Goal: Transaction & Acquisition: Book appointment/travel/reservation

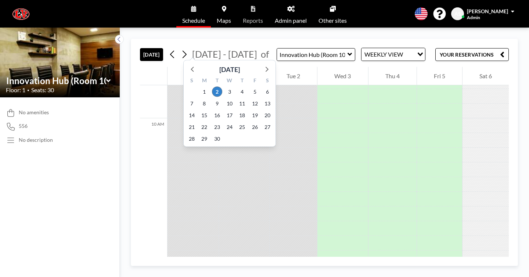
scroll to position [1729, 0]
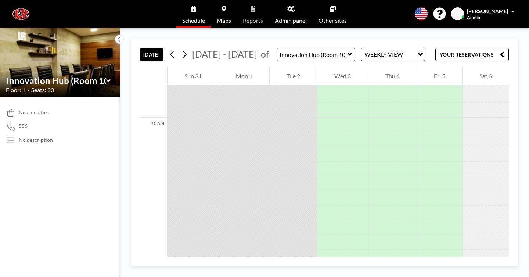
click at [316, 52] on div "[DATE] [DATE] - [DATE] of Innovation Hub (Room 103) WEEKLY VIEW Loading... YOUR…" at bounding box center [324, 53] width 368 height 28
click at [361, 48] on div "WEEKLY VIEW" at bounding box center [388, 53] width 55 height 11
click at [317, 59] on li "DAILY VIEW" at bounding box center [316, 57] width 58 height 11
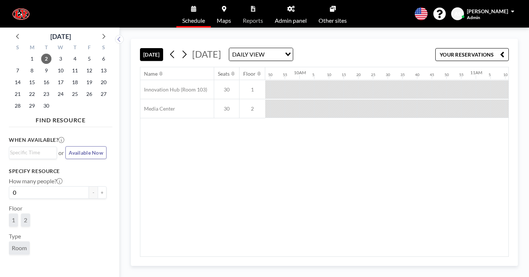
scroll to position [0, 1729]
click at [293, 48] on div "Loading..." at bounding box center [286, 53] width 11 height 11
click at [298, 62] on li "WEEKLY VIEW" at bounding box center [281, 67] width 58 height 11
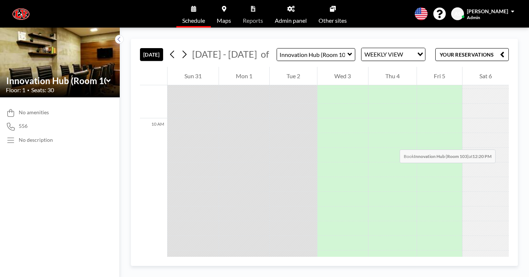
scroll to position [1729, 0]
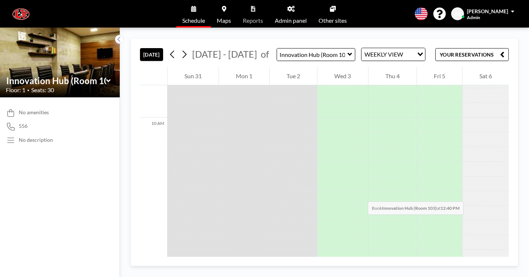
drag, startPoint x: 290, startPoint y: 85, endPoint x: 291, endPoint y: 154, distance: 69.4
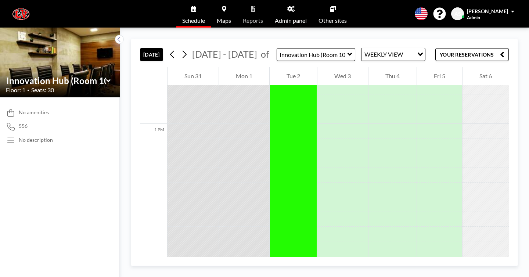
scroll to position [2270, 0]
drag, startPoint x: 289, startPoint y: 89, endPoint x: 287, endPoint y: 60, distance: 29.0
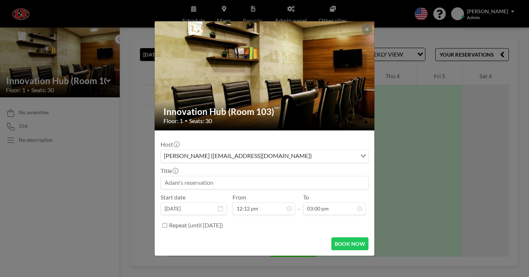
click at [236, 176] on input at bounding box center [264, 182] width 207 height 12
type input "Chromebook Setup"
click at [340, 237] on button "BOOK NOW" at bounding box center [349, 243] width 37 height 13
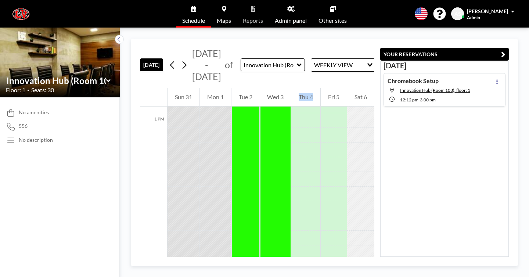
scroll to position [2354, 0]
drag, startPoint x: 279, startPoint y: 168, endPoint x: 293, endPoint y: 105, distance: 64.6
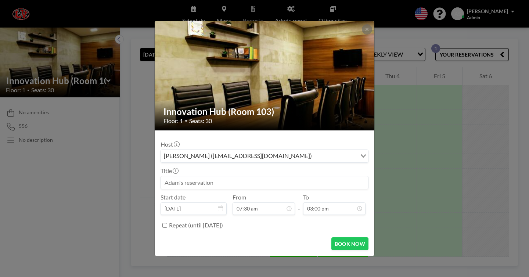
click at [251, 176] on input at bounding box center [264, 182] width 207 height 12
type input "Chromebook Setup"
click at [340, 237] on button "BOOK NOW" at bounding box center [349, 243] width 37 height 13
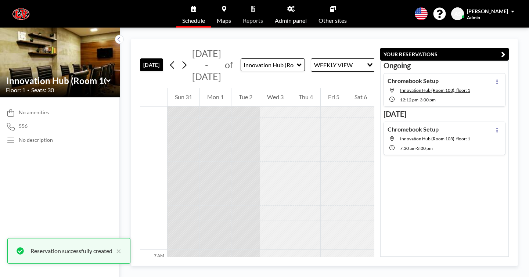
scroll to position [1025, 0]
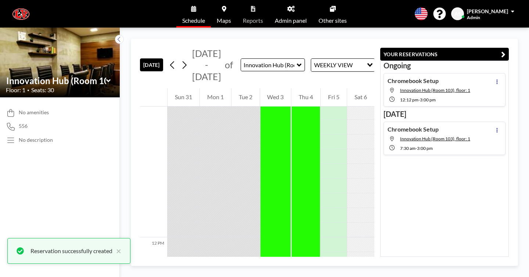
drag, startPoint x: 326, startPoint y: 126, endPoint x: 315, endPoint y: 276, distance: 150.5
click at [315, 276] on div "[DATE] [DATE] - [DATE] of Innovation Hub (Room 103) WEEKLY VIEW Loading... 12 A…" at bounding box center [324, 152] width 409 height 249
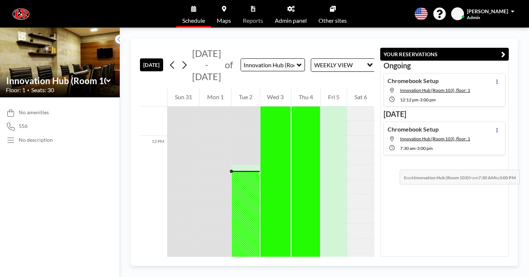
click at [317, 130] on div at bounding box center [305, 3] width 29 height 1321
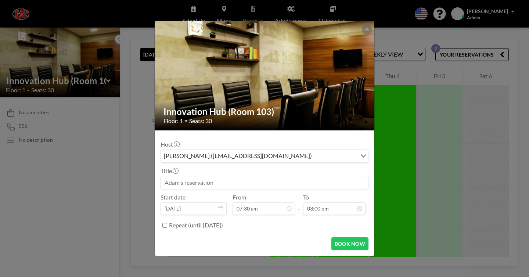
click at [285, 176] on input at bounding box center [264, 182] width 207 height 12
type input "Chromebook Setup"
click at [335, 237] on button "BOOK NOW" at bounding box center [349, 243] width 37 height 13
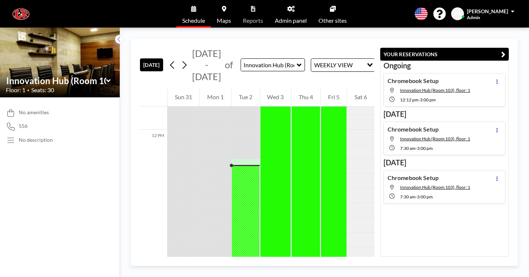
scroll to position [2320, 0]
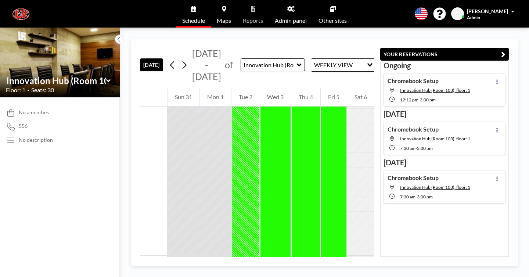
drag, startPoint x: 344, startPoint y: 83, endPoint x: 352, endPoint y: 274, distance: 191.0
click at [352, 274] on div "[DATE] [DATE] - [DATE] of Innovation Hub (Room 103) WEEKLY VIEW Loading... 12 A…" at bounding box center [324, 152] width 409 height 249
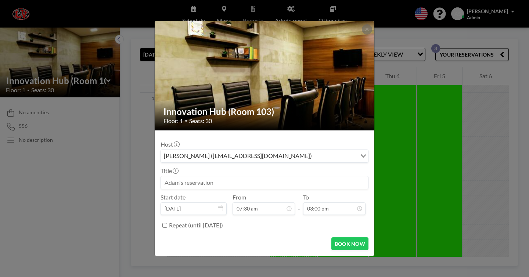
click at [274, 176] on input at bounding box center [264, 182] width 207 height 12
type input "Chromebook Setup"
click at [344, 237] on button "BOOK NOW" at bounding box center [349, 243] width 37 height 13
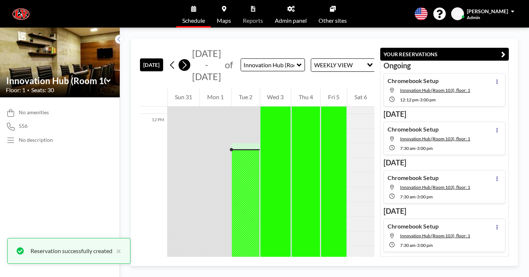
click at [181, 59] on icon at bounding box center [184, 64] width 7 height 11
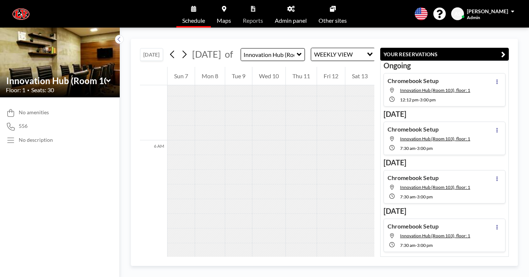
scroll to position [1018, 0]
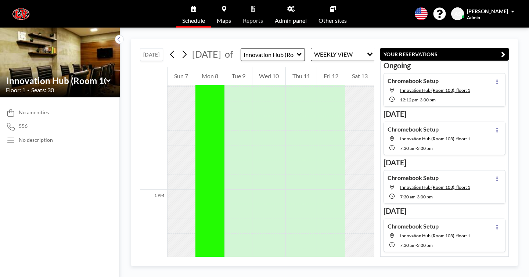
drag, startPoint x: 188, startPoint y: 127, endPoint x: 199, endPoint y: 273, distance: 146.8
click at [199, 273] on div "[DATE] [DATE] of Innovation Hub (Room 103) WEEKLY VIEW Loading... 12 AM 1 AM 2 …" at bounding box center [324, 152] width 409 height 249
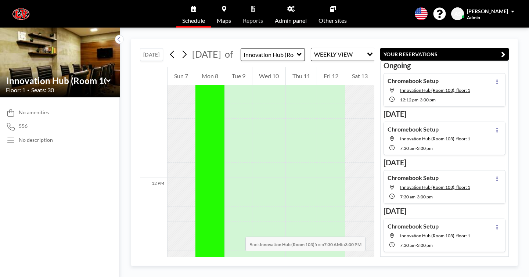
click at [195, 185] on div at bounding box center [210, 45] width 30 height 1321
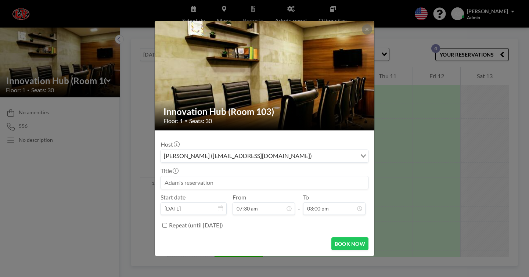
click at [214, 176] on input at bounding box center [264, 182] width 207 height 12
type input "Chromebook Setup"
click at [336, 237] on button "BOOK NOW" at bounding box center [349, 243] width 37 height 13
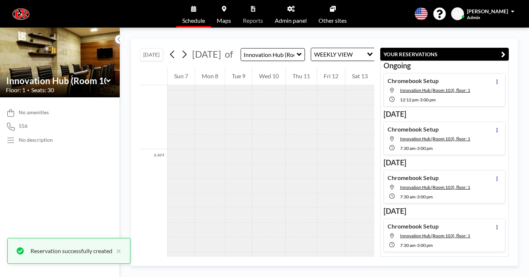
scroll to position [957, 0]
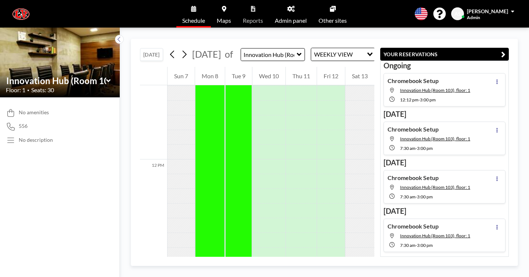
drag, startPoint x: 220, startPoint y: 188, endPoint x: 225, endPoint y: 276, distance: 88.6
click at [225, 276] on div "[DATE] [DATE] of Innovation Hub (Room 103) WEEKLY VIEW Loading... 12 AM 1 AM 2 …" at bounding box center [324, 152] width 409 height 249
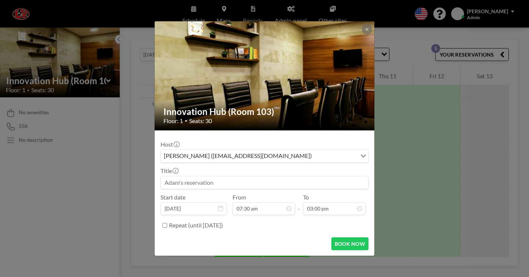
click at [239, 176] on input at bounding box center [264, 182] width 207 height 12
type input "Chromebook Setup"
click at [331, 237] on button "BOOK NOW" at bounding box center [349, 243] width 37 height 13
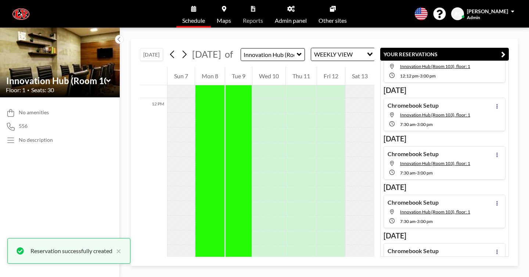
scroll to position [26, 0]
